Goal: Task Accomplishment & Management: Manage account settings

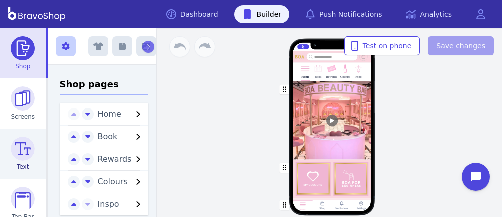
scroll to position [162, 0]
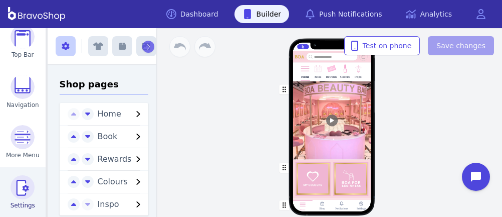
click at [20, 191] on img at bounding box center [23, 187] width 24 height 24
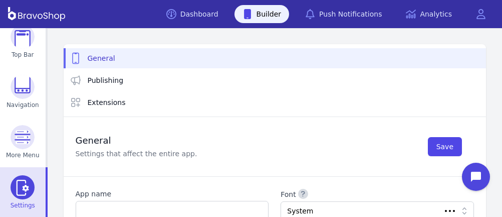
scroll to position [42, 0]
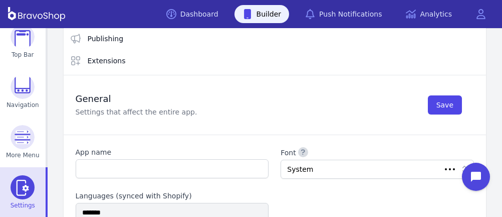
type input "**********"
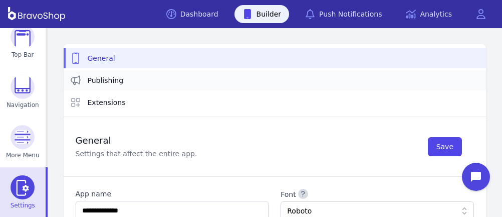
click at [112, 79] on span "Publishing" at bounding box center [106, 80] width 36 height 10
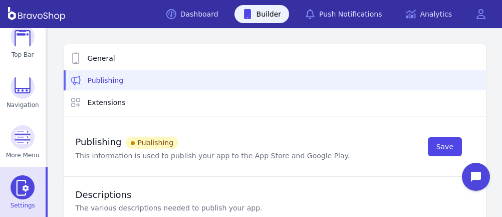
type textarea "**********"
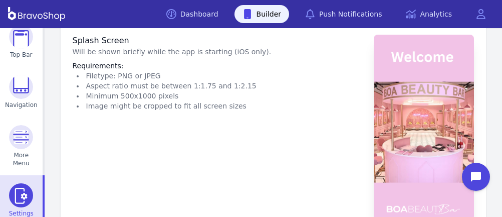
scroll to position [669, 0]
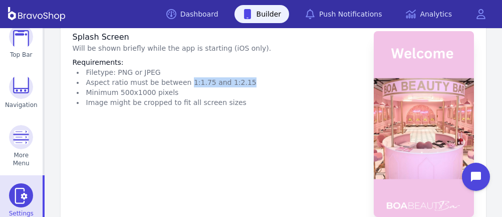
drag, startPoint x: 181, startPoint y: 80, endPoint x: 240, endPoint y: 77, distance: 59.8
click at [240, 77] on li "Aspect ratio must be between 1:1.75 and 1:2.15" at bounding box center [174, 82] width 195 height 10
copy li "1:1.75 and 1:2.15"
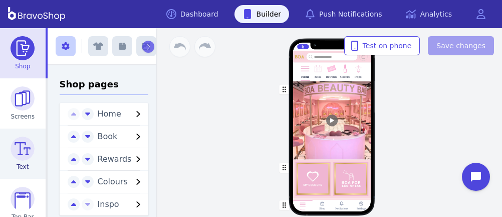
scroll to position [162, 0]
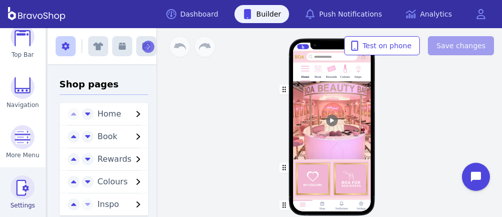
click at [20, 191] on img at bounding box center [23, 187] width 24 height 24
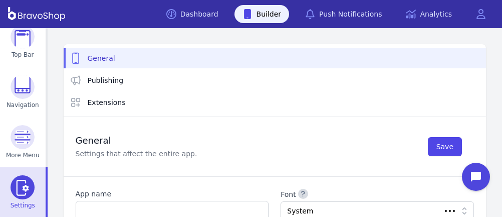
scroll to position [42, 0]
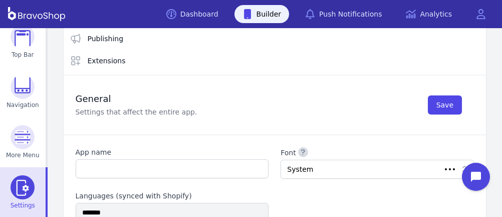
type input "**********"
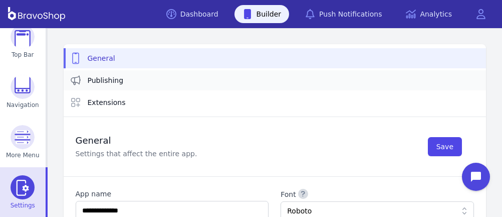
click at [112, 79] on span "Publishing" at bounding box center [106, 80] width 36 height 10
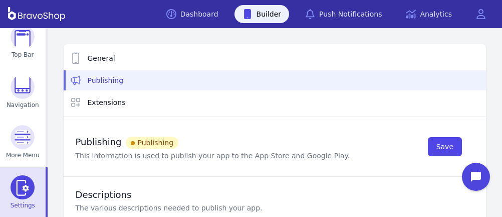
type textarea "**********"
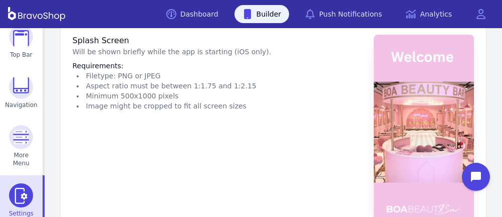
scroll to position [669, 0]
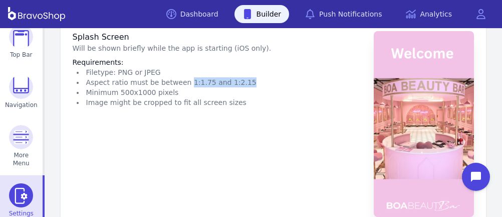
drag, startPoint x: 181, startPoint y: 80, endPoint x: 240, endPoint y: 77, distance: 59.8
click at [240, 77] on li "Aspect ratio must be between 1:1.75 and 1:2.15" at bounding box center [174, 82] width 195 height 10
copy li "1:1.75 and 1:2.15"
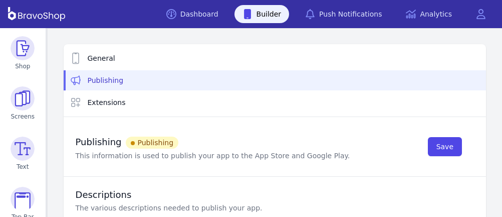
type textarea "**********"
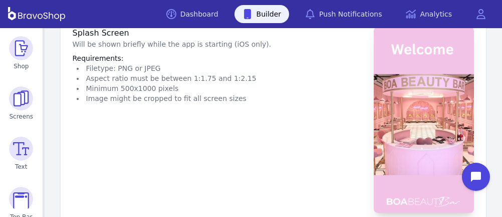
scroll to position [674, 0]
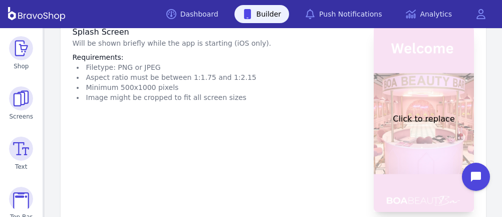
click at [426, 100] on button "Click to replace" at bounding box center [424, 119] width 100 height 186
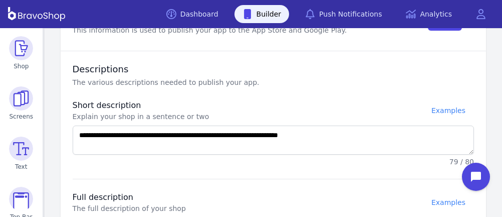
scroll to position [0, 0]
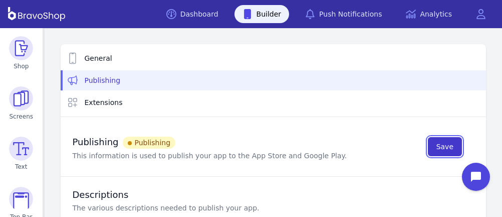
click at [446, 145] on span "Save" at bounding box center [445, 146] width 17 height 10
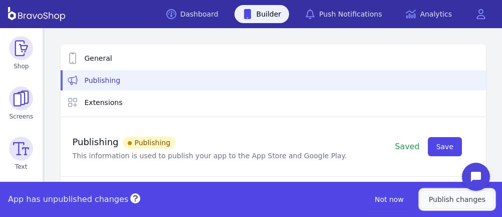
click at [444, 199] on span "Publish changes" at bounding box center [457, 199] width 57 height 10
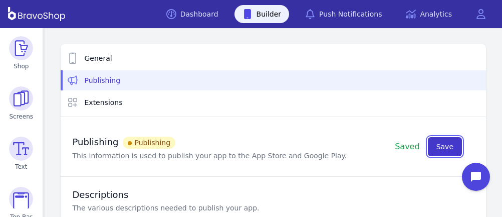
click at [439, 149] on span "Save" at bounding box center [445, 146] width 17 height 10
click at [435, 146] on button "Save" at bounding box center [445, 146] width 34 height 19
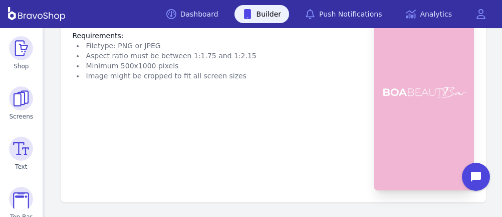
scroll to position [697, 0]
click at [291, 111] on li "Splash Screen Will be shown briefly while the app is starting (iOS only). Requi…" at bounding box center [274, 96] width 402 height 210
click at [469, 181] on button "Open chat widget" at bounding box center [476, 176] width 31 height 31
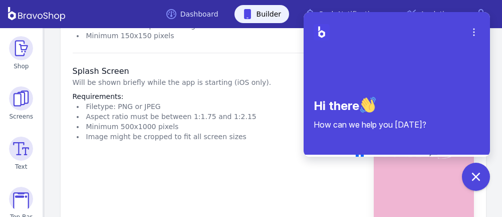
scroll to position [636, 0]
click at [438, 154] on icon "button" at bounding box center [434, 152] width 12 height 12
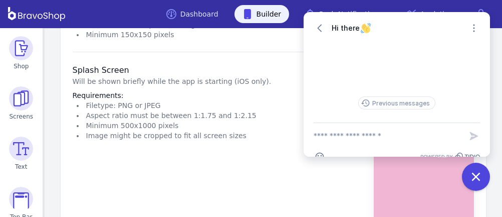
click at [387, 131] on textarea "New message" at bounding box center [388, 136] width 148 height 26
drag, startPoint x: 422, startPoint y: 133, endPoint x: 306, endPoint y: 123, distance: 116.3
click at [306, 123] on div "**********" at bounding box center [397, 147] width 187 height 50
type textarea "**********"
click at [471, 174] on icon "Close chat widget" at bounding box center [477, 177] width 16 height 16
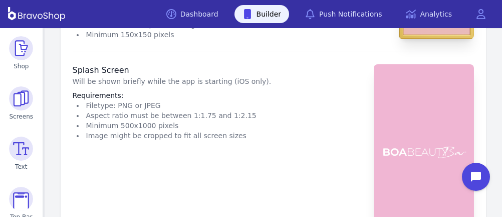
click at [301, 65] on li "Splash Screen Will be shown briefly while the app is starting (iOS only). Requi…" at bounding box center [274, 157] width 402 height 210
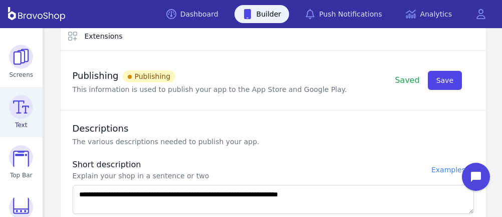
scroll to position [46, 0]
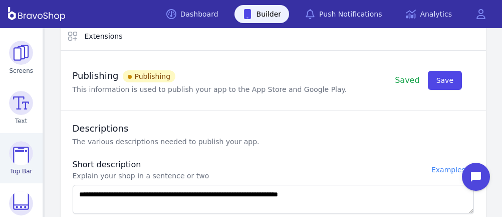
click at [22, 159] on img at bounding box center [21, 153] width 24 height 24
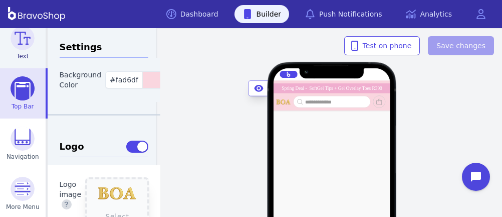
scroll to position [162, 0]
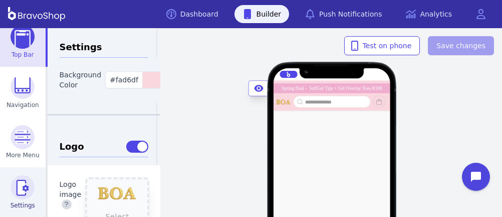
click at [21, 184] on img at bounding box center [23, 187] width 24 height 24
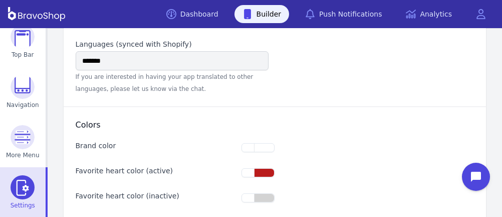
type input "**********"
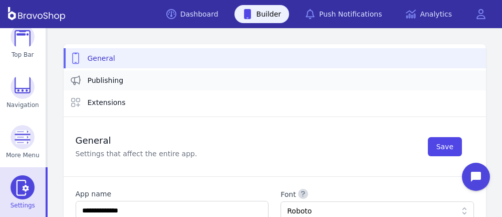
click at [131, 78] on link "Publishing" at bounding box center [275, 80] width 423 height 20
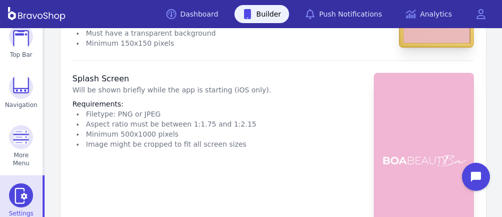
scroll to position [628, 0]
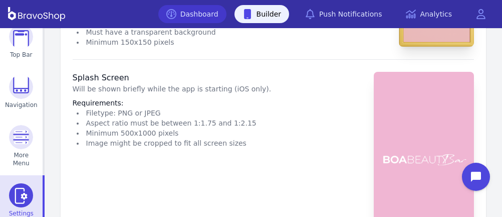
click at [212, 14] on link "Dashboard" at bounding box center [192, 14] width 68 height 18
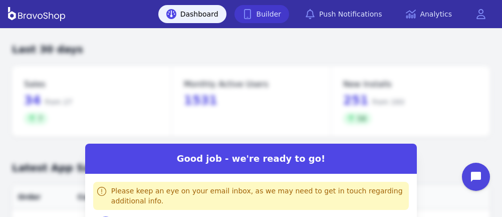
click at [276, 15] on link "Builder" at bounding box center [262, 14] width 55 height 18
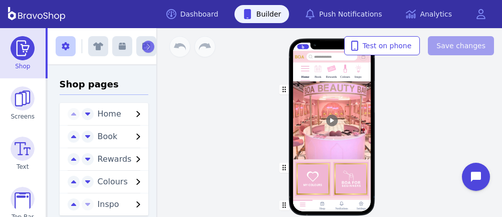
click at [239, 131] on div "Home Book Rewards Colours Inspo PRICELIST Featured Products Drag a block here t…" at bounding box center [332, 131] width 188 height 120
click at [413, 168] on div "Home Book Rewards Colours Inspo PRICELIST Featured Products Drag a block here t…" at bounding box center [332, 131] width 188 height 120
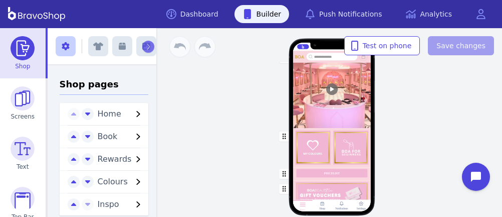
scroll to position [105, 0]
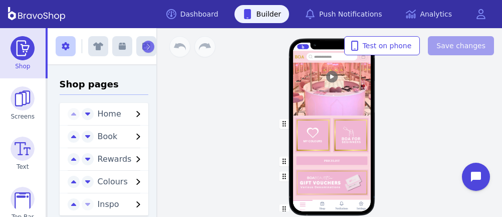
click at [389, 104] on div "Home Book Rewards Colours Inspo PRICELIST Featured Products Drag a block here t…" at bounding box center [332, 131] width 188 height 120
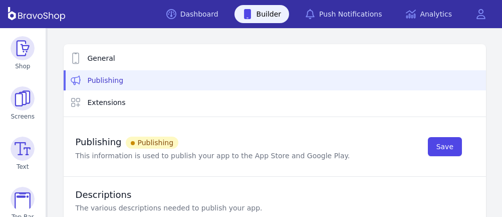
type textarea "**********"
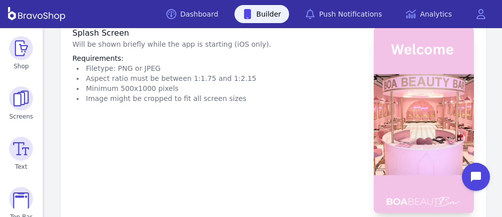
scroll to position [674, 0]
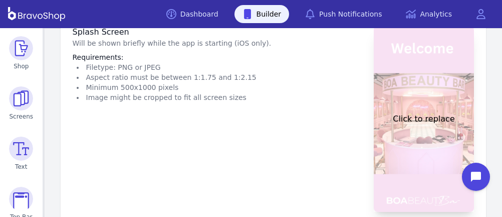
click at [426, 100] on button "Click to replace" at bounding box center [424, 119] width 100 height 186
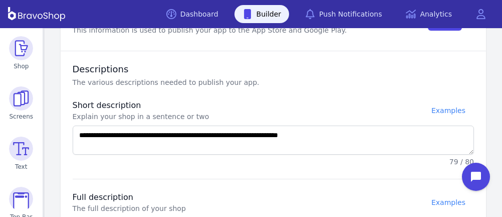
scroll to position [0, 0]
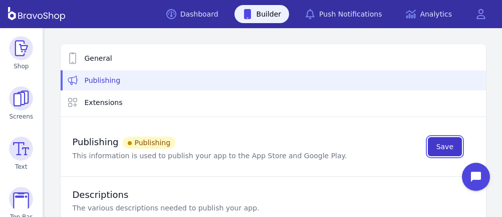
click at [446, 145] on span "Save" at bounding box center [445, 146] width 17 height 10
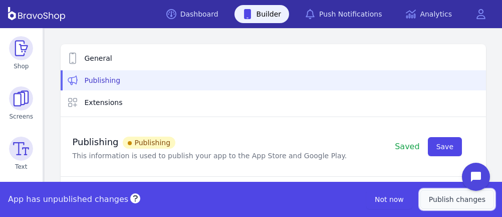
click at [444, 199] on span "Publish changes" at bounding box center [457, 199] width 57 height 10
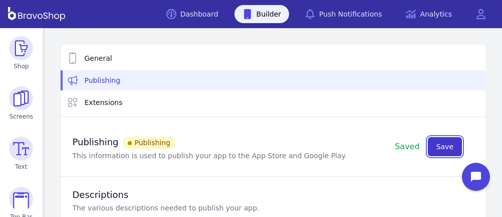
click at [439, 149] on span "Save" at bounding box center [445, 146] width 17 height 10
click at [435, 146] on button "Save" at bounding box center [445, 146] width 34 height 19
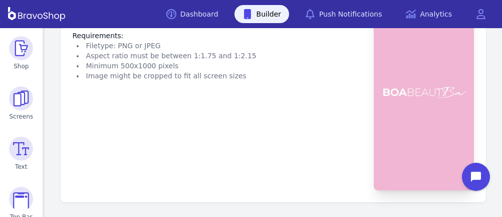
scroll to position [697, 0]
click at [291, 111] on li "Splash Screen Will be shown briefly while the app is starting (iOS only). Requi…" at bounding box center [274, 96] width 402 height 210
click at [469, 181] on button "Open chat widget" at bounding box center [476, 176] width 31 height 31
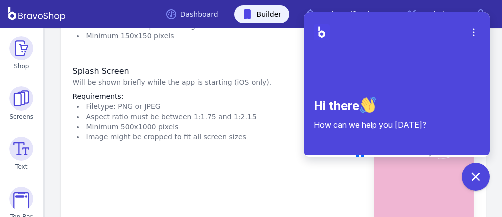
scroll to position [636, 0]
click at [438, 154] on icon "button" at bounding box center [434, 152] width 12 height 12
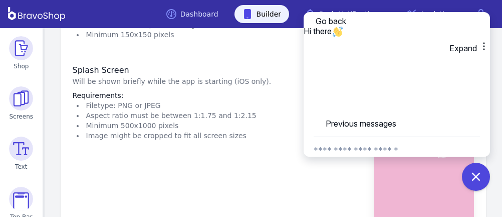
click at [387, 137] on textarea "New message" at bounding box center [397, 150] width 166 height 26
drag, startPoint x: 422, startPoint y: 133, endPoint x: 306, endPoint y: 123, distance: 116.3
click at [306, 136] on div "**********" at bounding box center [397, 181] width 187 height 91
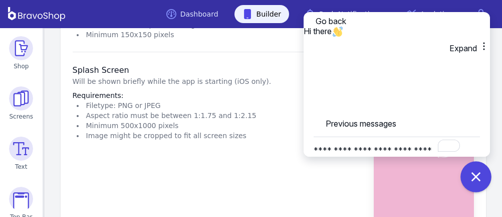
type textarea "**********"
click at [471, 174] on icon "Close chat widget" at bounding box center [477, 177] width 16 height 16
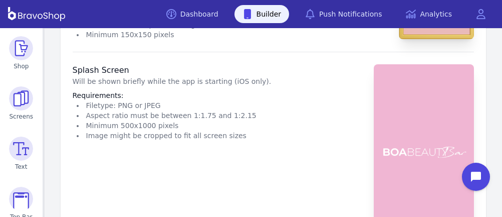
click at [301, 65] on li "Splash Screen Will be shown briefly while the app is starting (iOS only). Requi…" at bounding box center [274, 157] width 402 height 210
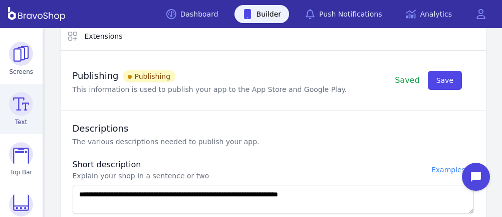
scroll to position [46, 0]
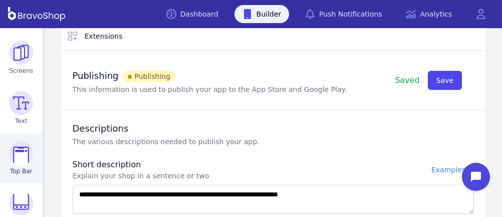
click at [22, 159] on img at bounding box center [21, 153] width 24 height 24
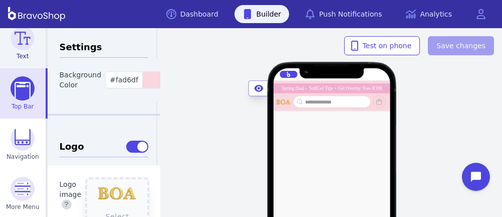
scroll to position [162, 0]
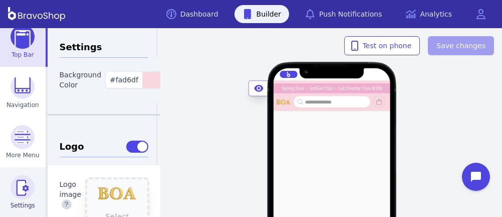
click at [21, 184] on img at bounding box center [23, 187] width 24 height 24
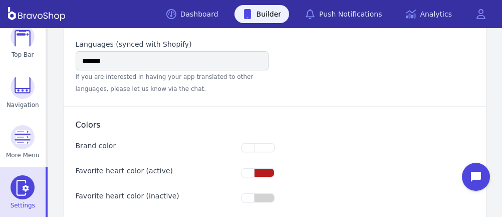
type input "**********"
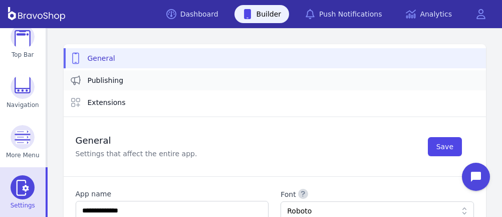
click at [131, 78] on link "Publishing" at bounding box center [275, 80] width 423 height 20
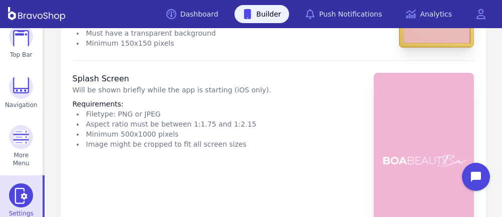
scroll to position [628, 0]
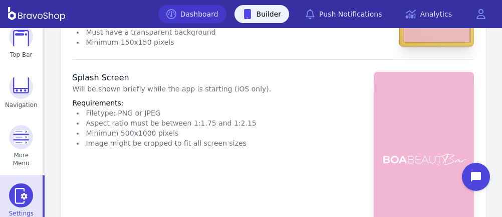
click at [212, 14] on link "Dashboard" at bounding box center [192, 14] width 68 height 18
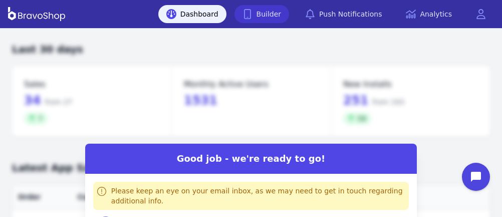
click at [276, 15] on link "Builder" at bounding box center [262, 14] width 55 height 18
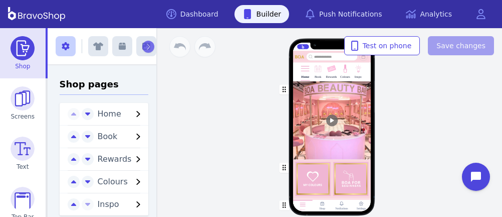
click at [239, 131] on div "Home Book Rewards Colours Inspo PRICELIST Featured Products Drag a block here t…" at bounding box center [332, 131] width 188 height 120
click at [413, 168] on div "Home Book Rewards Colours Inspo PRICELIST Featured Products Drag a block here t…" at bounding box center [332, 131] width 188 height 120
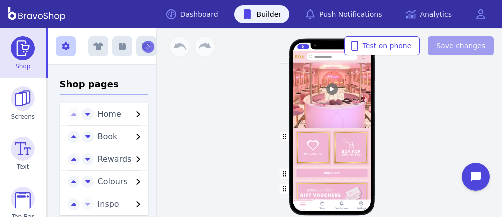
scroll to position [105, 0]
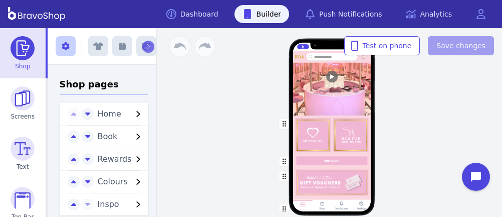
click at [389, 104] on div "Home Book Rewards Colours Inspo PRICELIST Featured Products Drag a block here t…" at bounding box center [332, 131] width 188 height 120
